Goal: Information Seeking & Learning: Learn about a topic

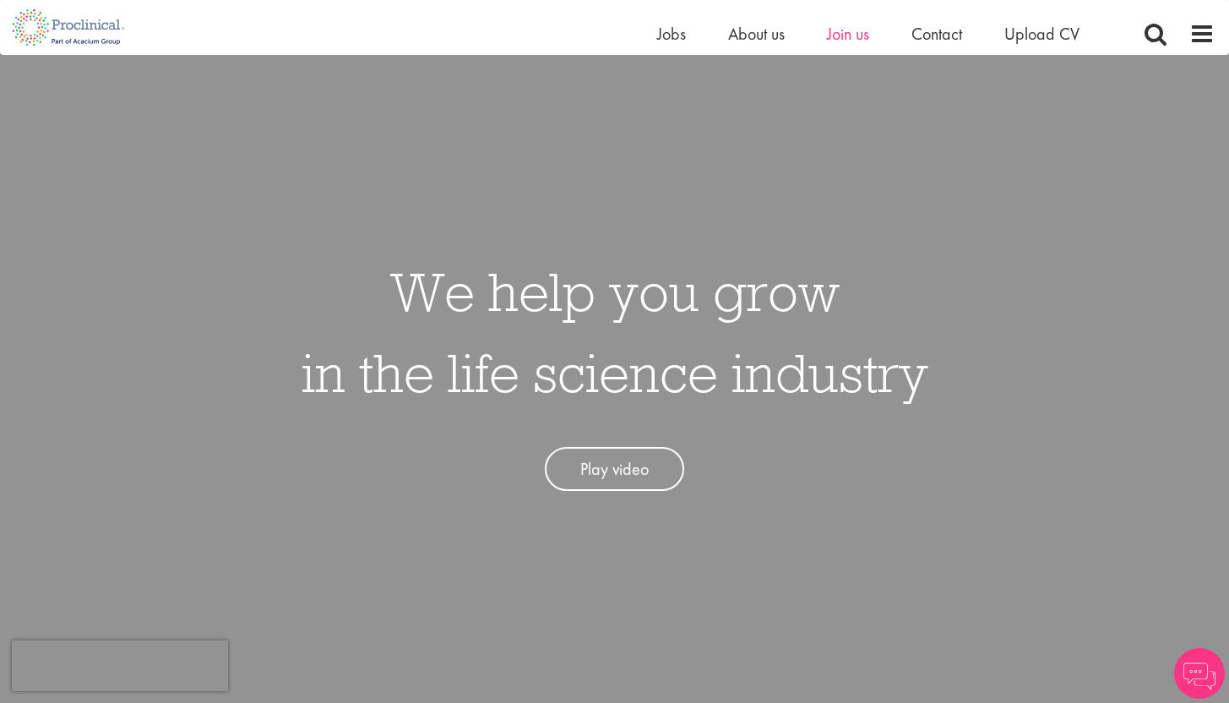
scroll to position [49, 0]
click at [841, 30] on span "Join us" at bounding box center [848, 34] width 42 height 22
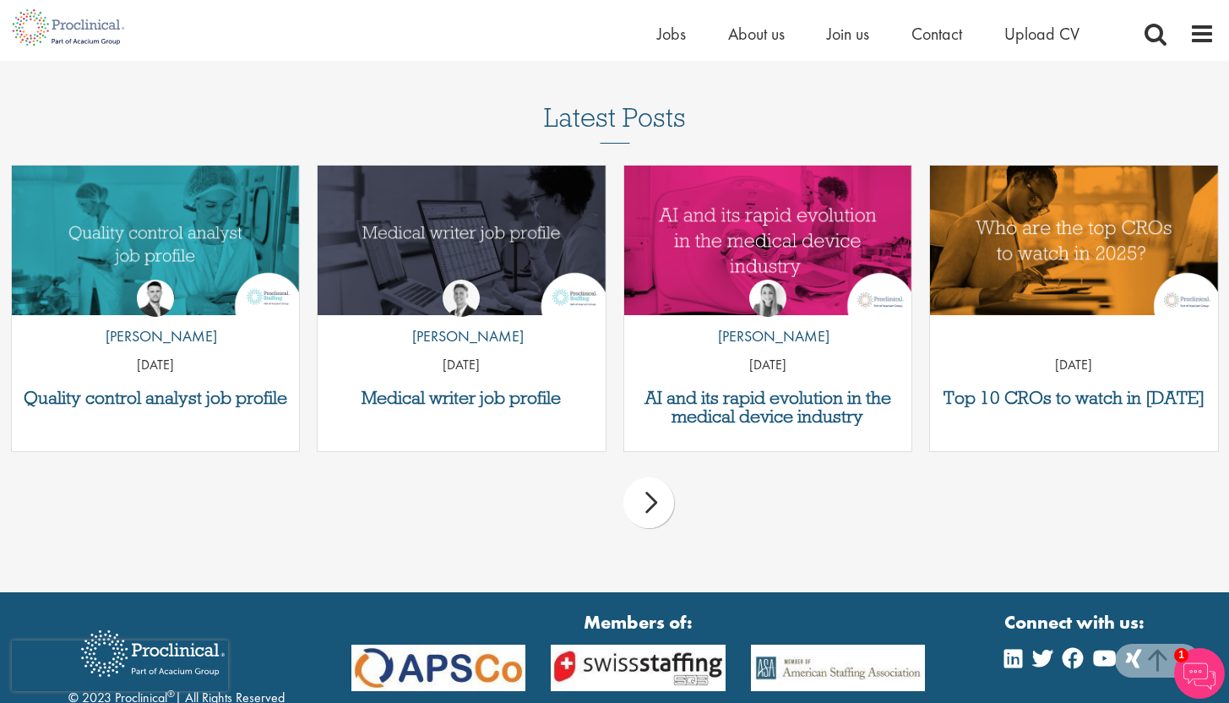
scroll to position [2134, 0]
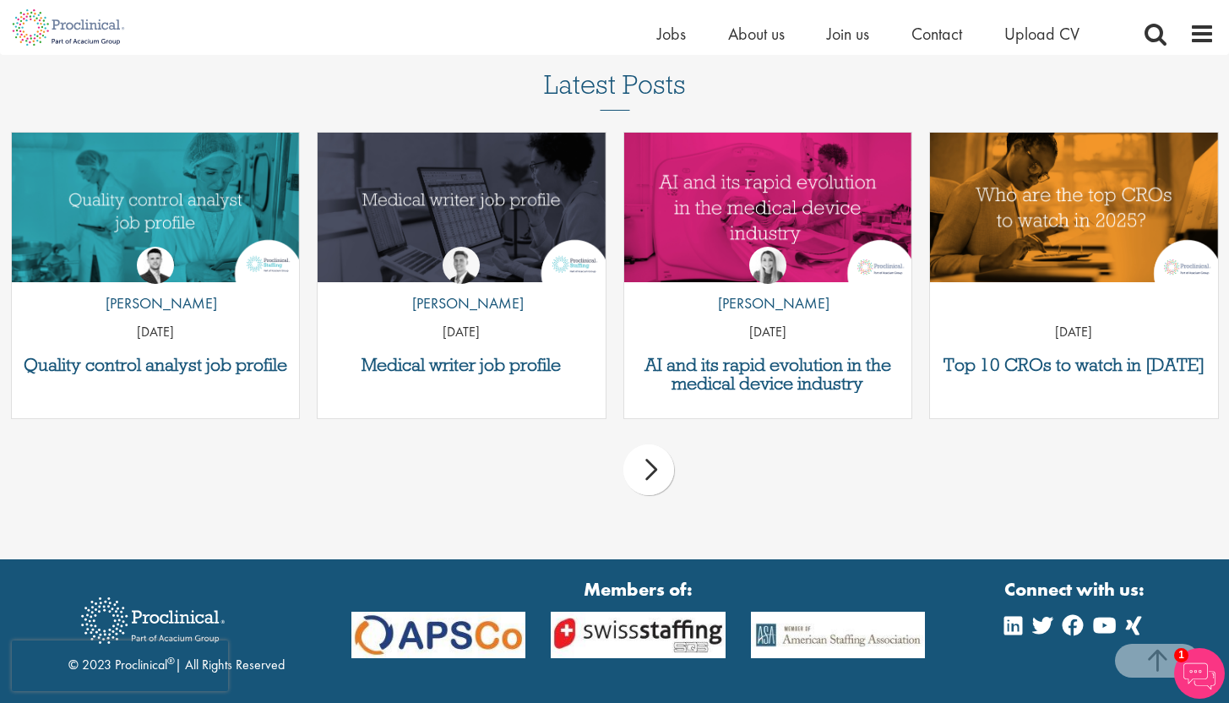
click at [644, 466] on div "next" at bounding box center [648, 469] width 51 height 51
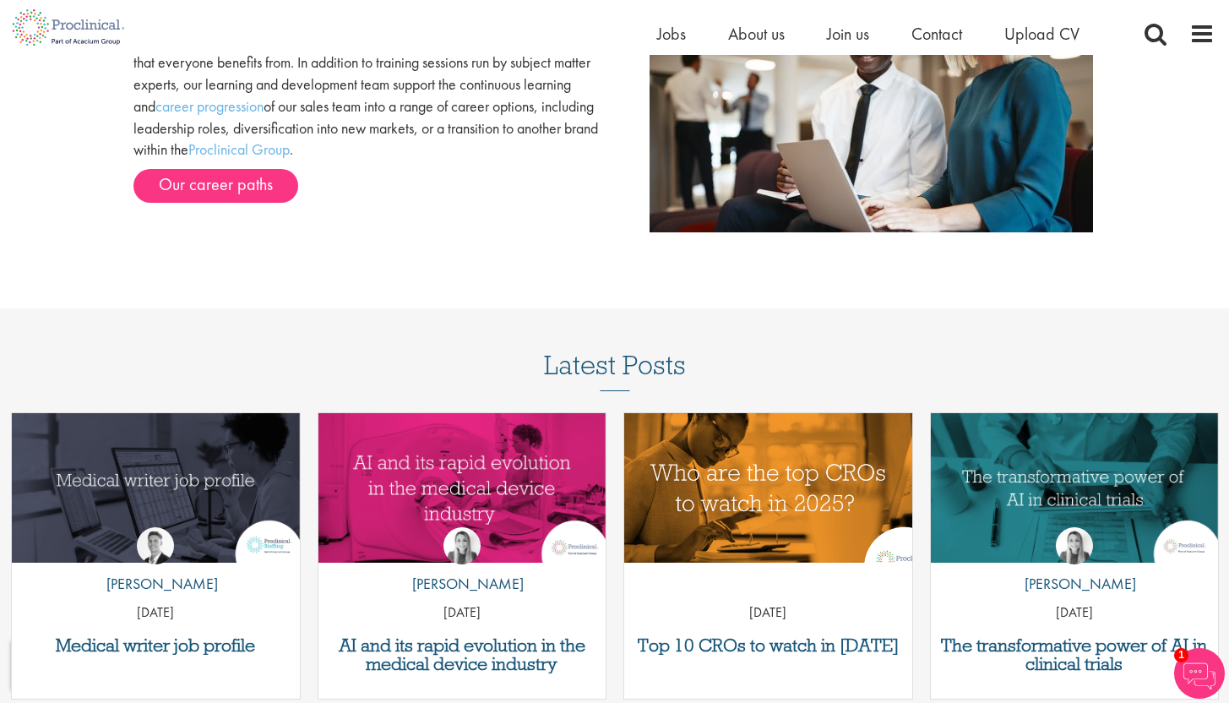
scroll to position [1822, 0]
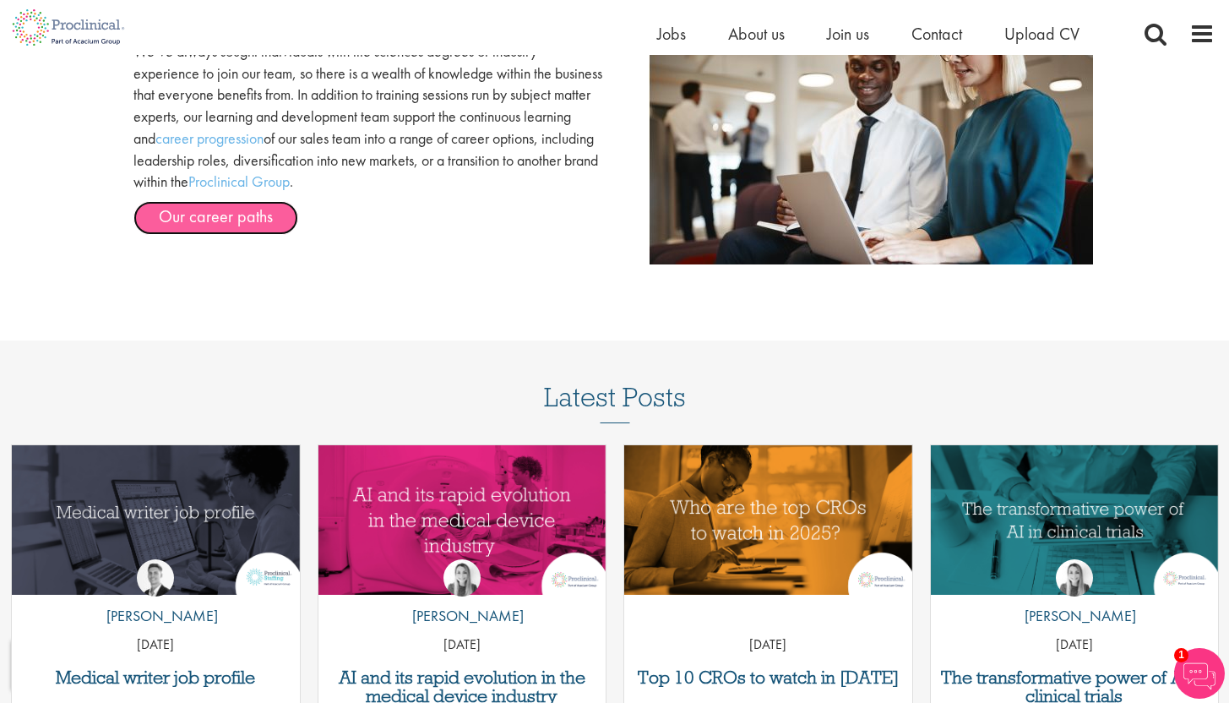
click at [184, 204] on link "Our career paths" at bounding box center [215, 218] width 165 height 34
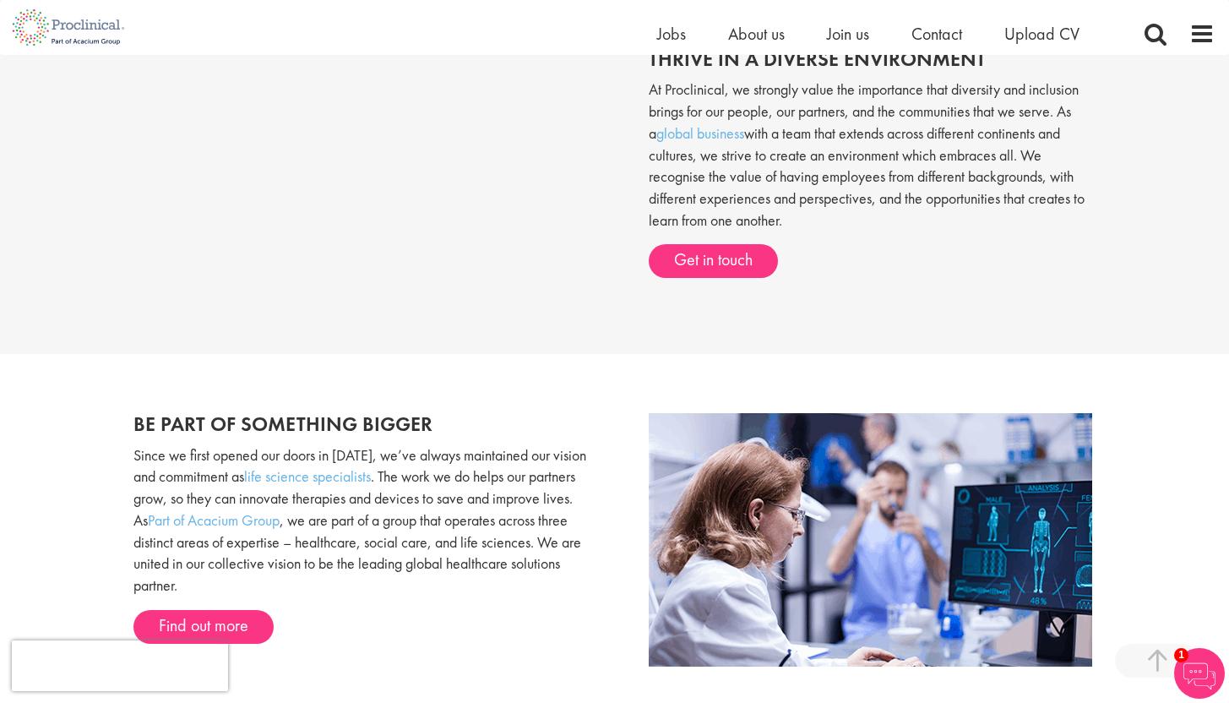
scroll to position [630, 0]
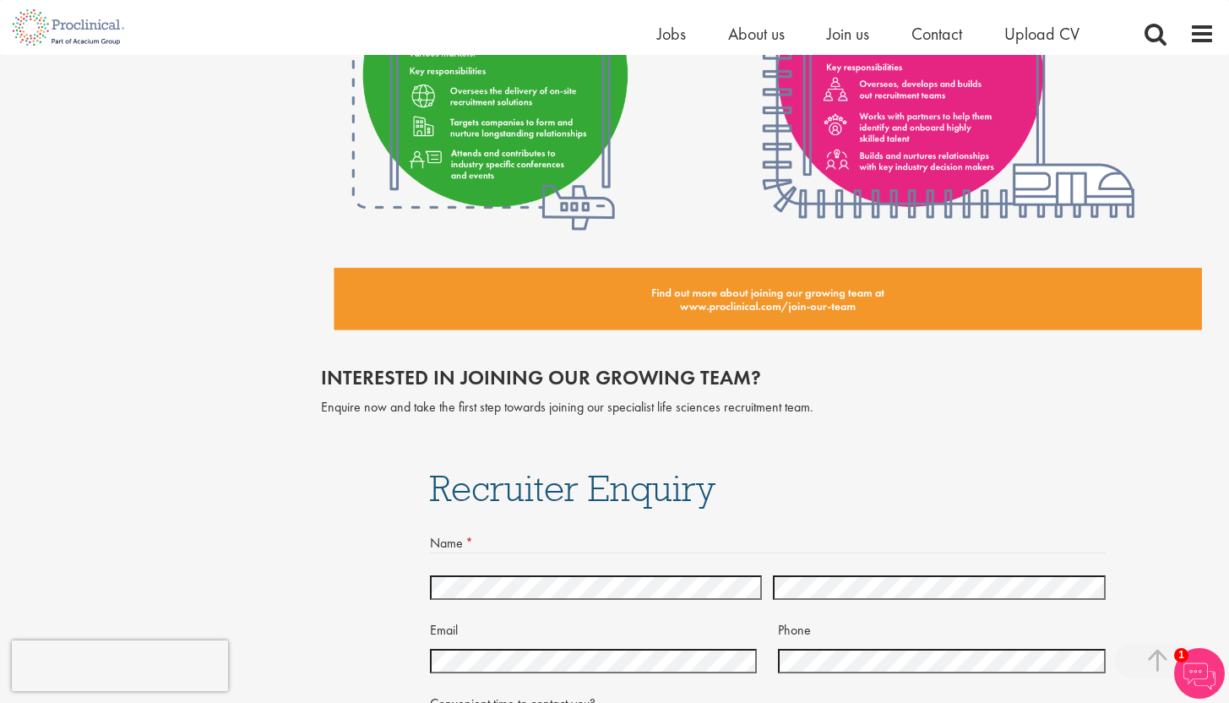
scroll to position [3492, 0]
